Goal: Transaction & Acquisition: Purchase product/service

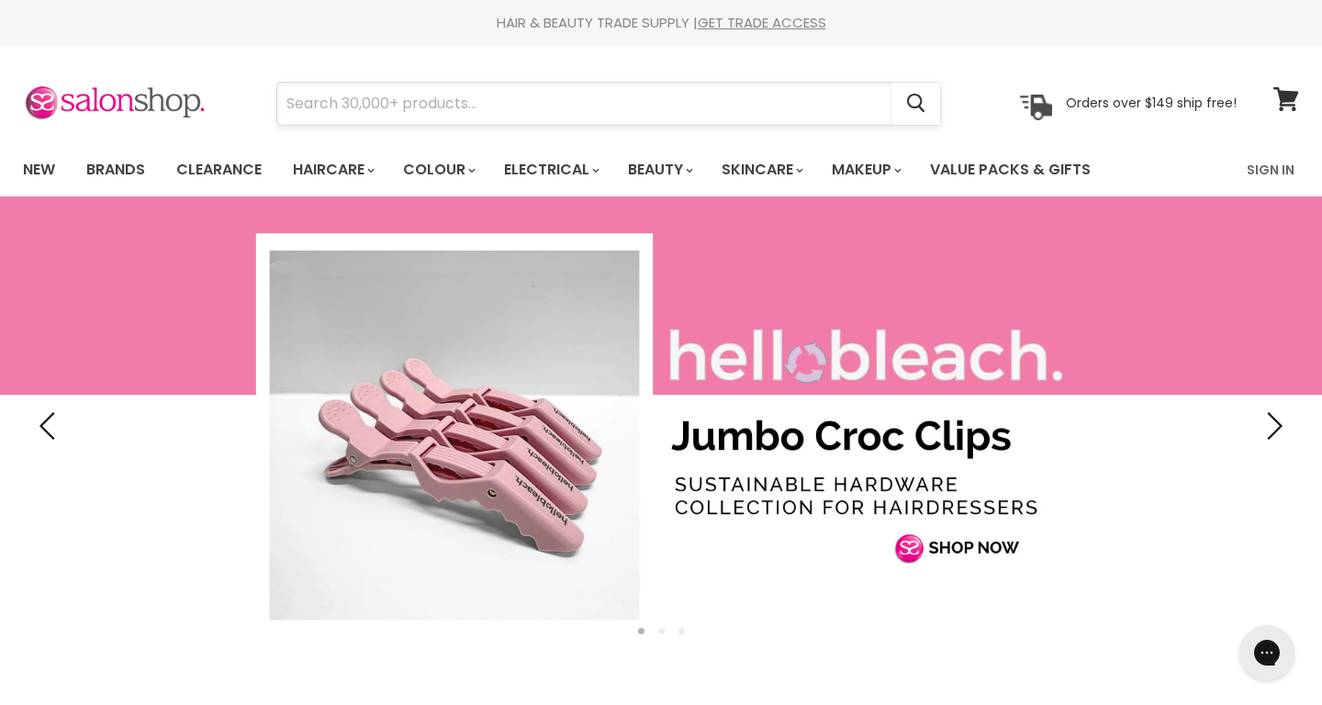
click at [294, 99] on input "Search" at bounding box center [584, 104] width 614 height 42
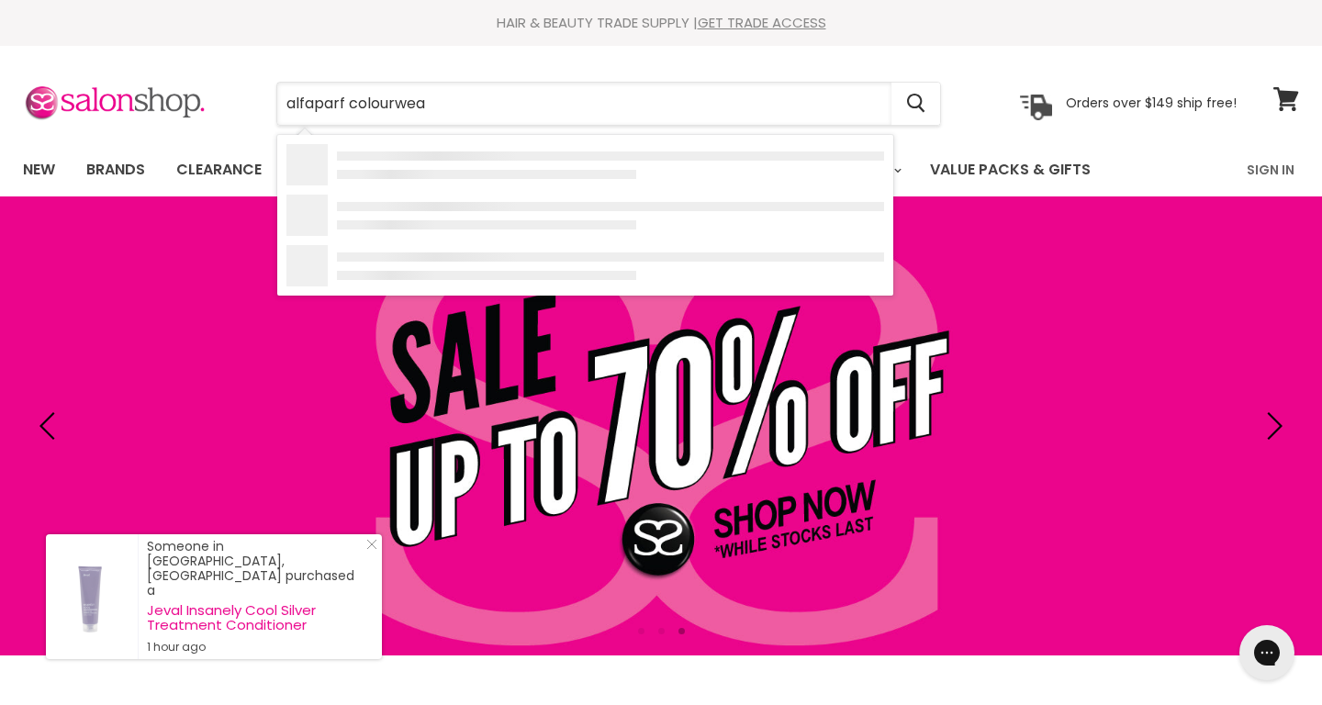
type input "alfaparf colourwear"
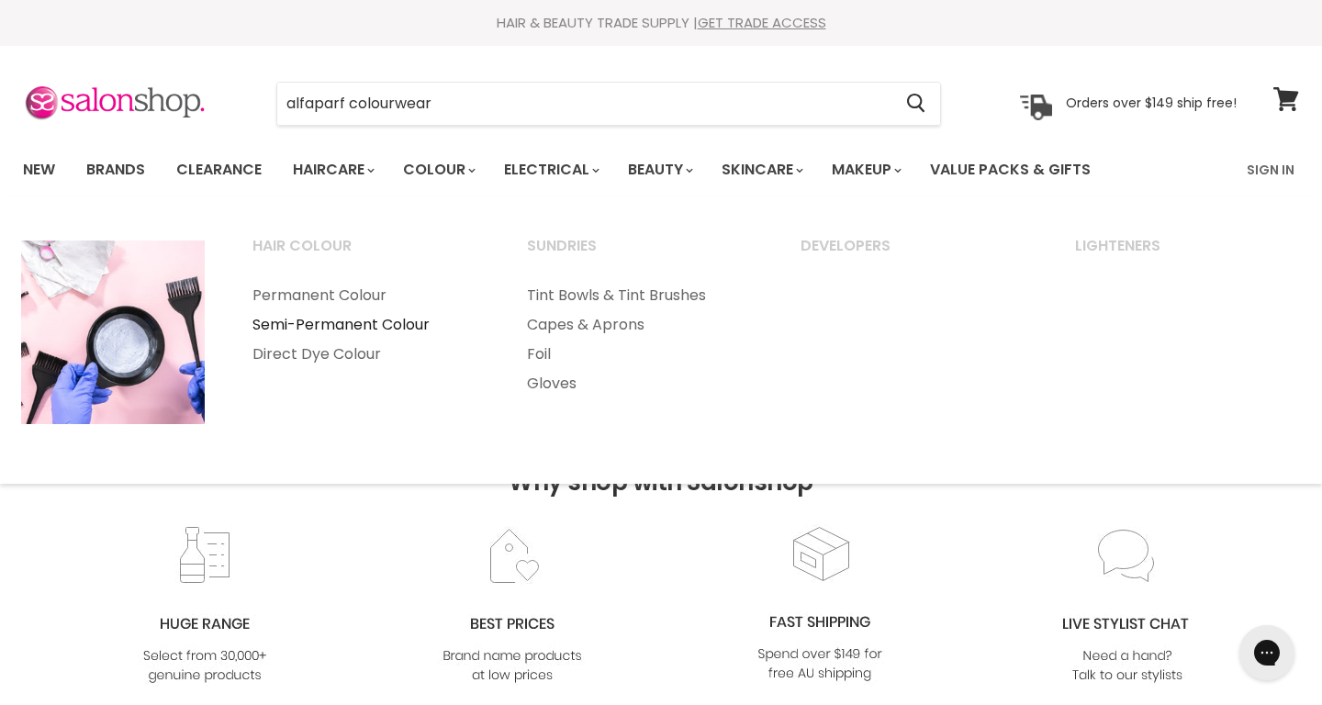
click at [402, 322] on link "Semi-Permanent Colour" at bounding box center [365, 324] width 271 height 29
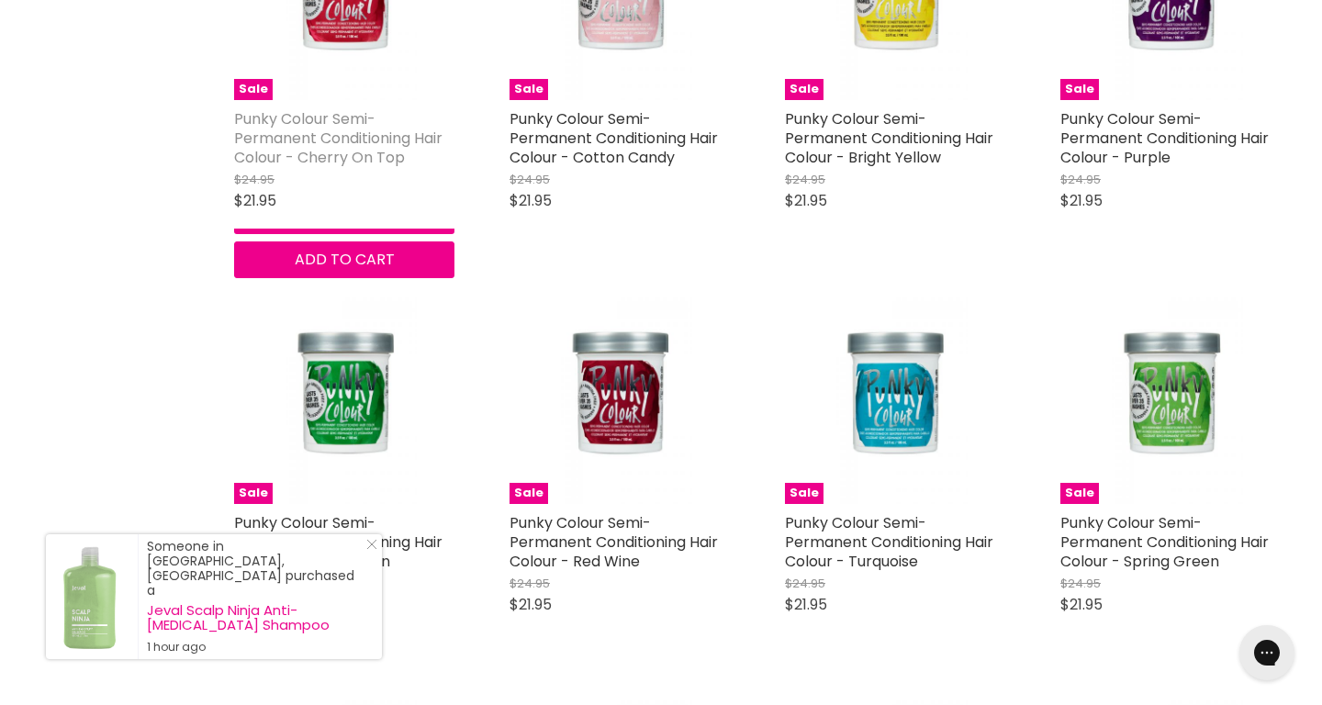
scroll to position [2812, 0]
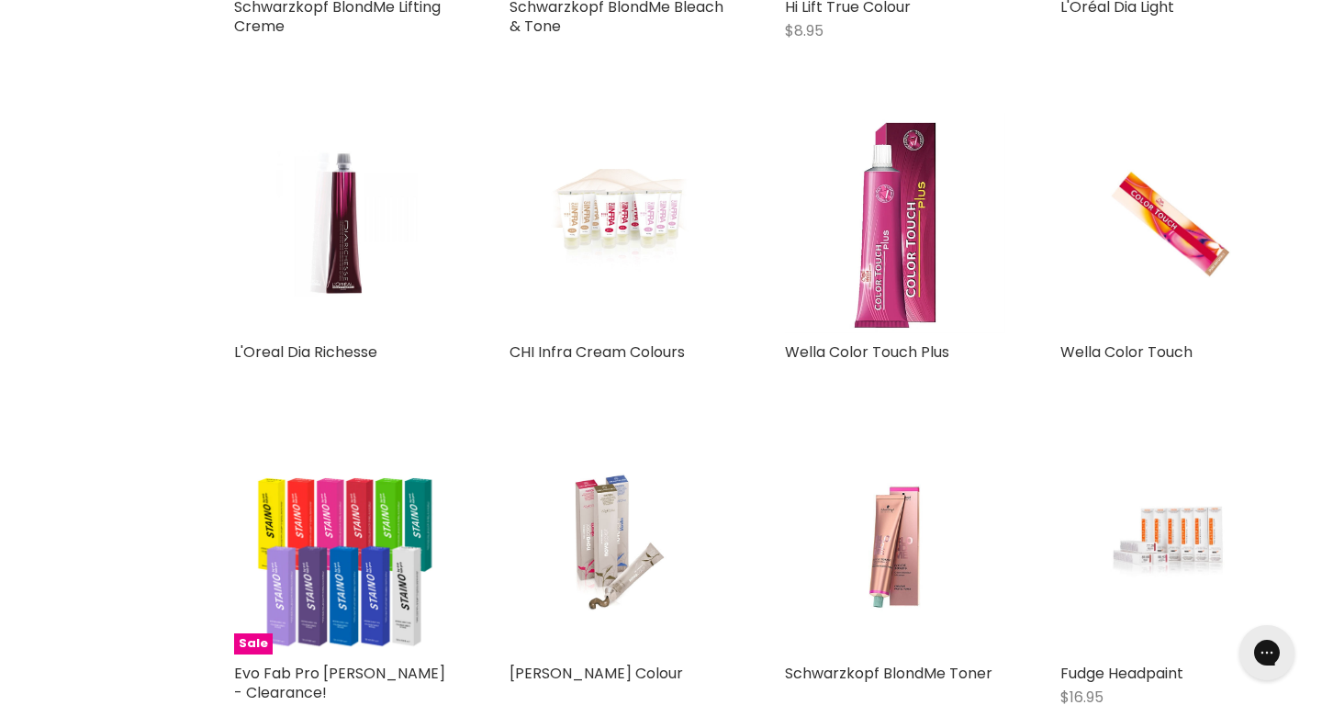
scroll to position [7824, 0]
